Goal: Information Seeking & Learning: Learn about a topic

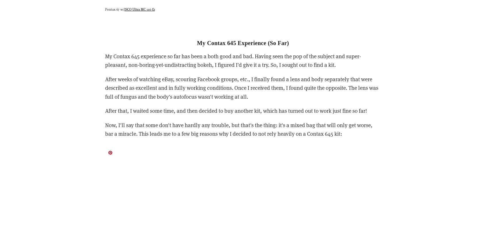
scroll to position [2814, 0]
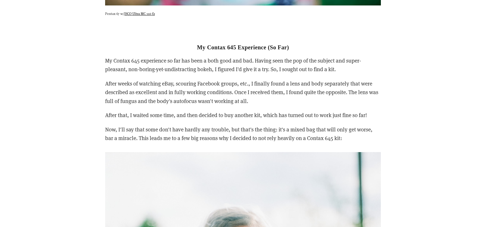
drag, startPoint x: 138, startPoint y: 59, endPoint x: 264, endPoint y: 108, distance: 135.9
click at [260, 102] on div "My Contax 645 Experience (So Far) My Contax 645 experience so far has been a bo…" at bounding box center [243, 86] width 276 height 113
click at [268, 112] on p "After that, I waited some time, and then decided to buy another kit, which has …" at bounding box center [243, 115] width 276 height 9
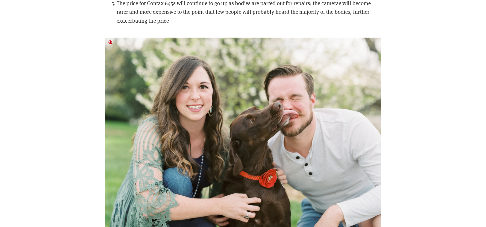
scroll to position [3331, 0]
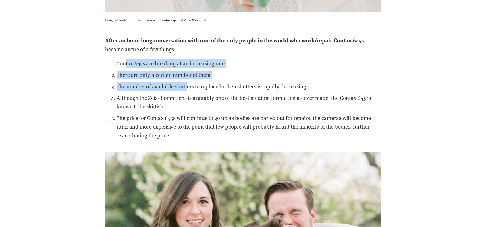
drag, startPoint x: 132, startPoint y: 63, endPoint x: 187, endPoint y: 86, distance: 59.5
click at [187, 86] on ol "Contax 645s are breaking at an increasing rate There are only a certain number …" at bounding box center [243, 99] width 276 height 81
click at [187, 86] on p "The number of available shutters to replace broken shutters is rapidly decreasi…" at bounding box center [249, 86] width 264 height 9
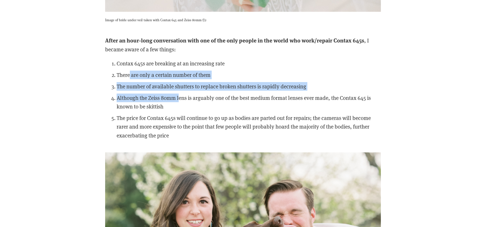
drag, startPoint x: 130, startPoint y: 77, endPoint x: 180, endPoint y: 93, distance: 52.3
click at [180, 93] on ol "Contax 645s are breaking at an increasing rate There are only a certain number …" at bounding box center [243, 99] width 276 height 81
click at [180, 94] on p "Although the Zeiss 80mm lens is arguably one of the best medium format lenses e…" at bounding box center [249, 103] width 264 height 18
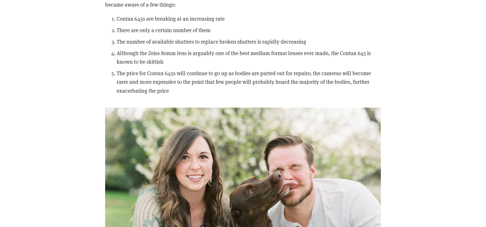
scroll to position [3378, 0]
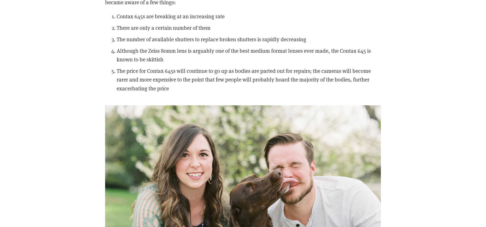
drag, startPoint x: 288, startPoint y: 90, endPoint x: 284, endPoint y: 94, distance: 5.7
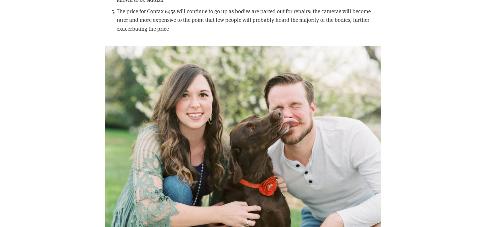
scroll to position [3439, 0]
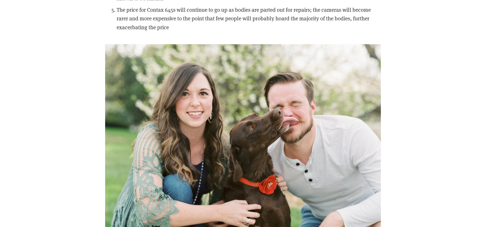
drag, startPoint x: 89, startPoint y: 102, endPoint x: 90, endPoint y: 105, distance: 3.5
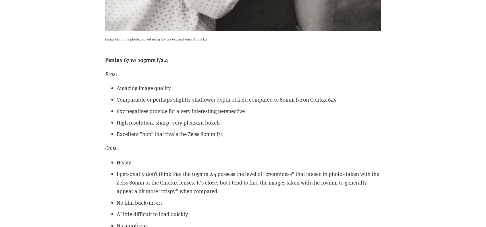
scroll to position [6393, 0]
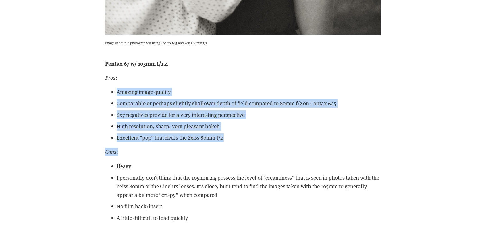
drag, startPoint x: 118, startPoint y: 94, endPoint x: 203, endPoint y: 144, distance: 98.5
click at [203, 143] on div "Pentax 67 w/ 105mm f/2.4 Pros : Amazing image quality Comparable or perhaps sli…" at bounding box center [243, 175] width 276 height 232
click at [200, 142] on div "Pentax 67 w/ 105mm f/2.4 Pros : Amazing image quality Comparable or perhaps sli…" at bounding box center [243, 175] width 276 height 232
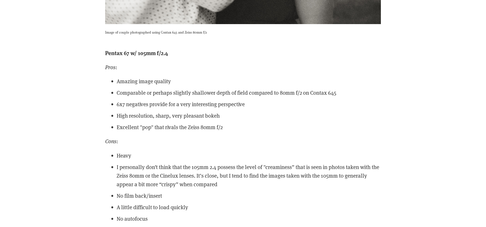
scroll to position [6450, 0]
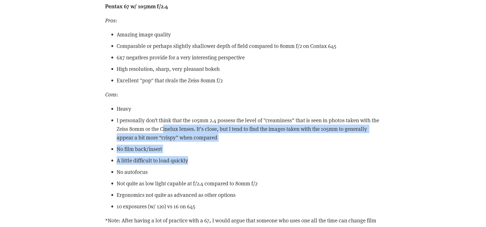
drag, startPoint x: 195, startPoint y: 136, endPoint x: 230, endPoint y: 154, distance: 39.0
click at [230, 154] on ul "Heavy I personally don’t think that the 105mm 2.4 possess the level of "creamin…" at bounding box center [243, 158] width 276 height 107
click at [227, 153] on ul "Heavy I personally don’t think that the 105mm 2.4 possess the level of "creamin…" at bounding box center [243, 158] width 276 height 107
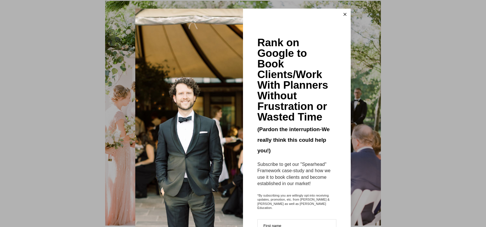
scroll to position [6852, 0]
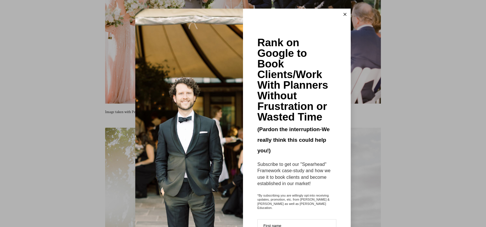
click at [344, 13] on button at bounding box center [344, 14] width 11 height 11
